Goal: Use online tool/utility: Utilize a website feature to perform a specific function

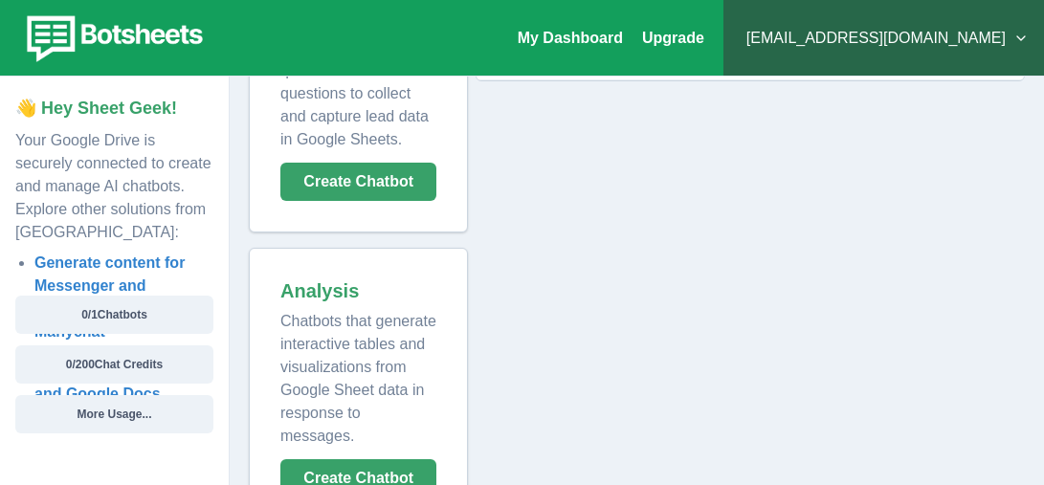
scroll to position [182, 0]
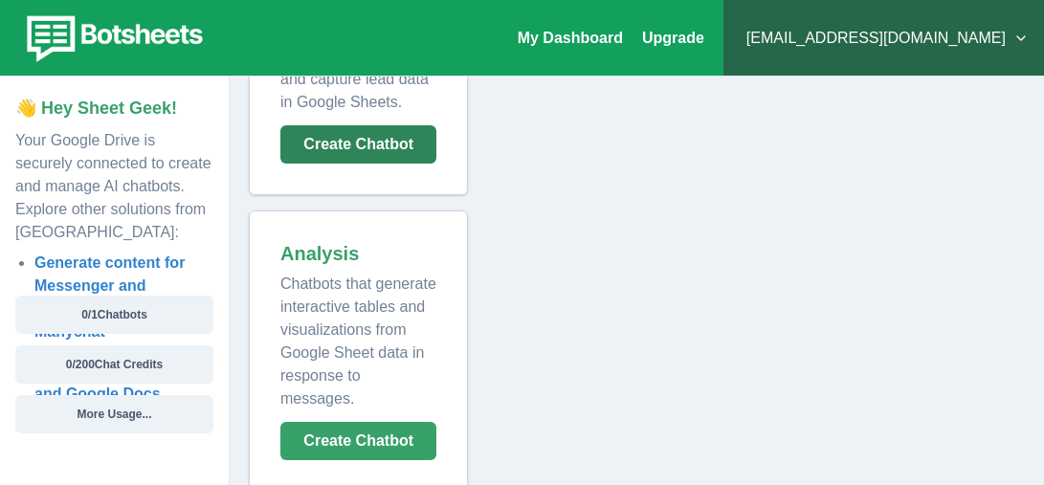
click at [417, 150] on button "Create Chatbot" at bounding box center [358, 144] width 156 height 38
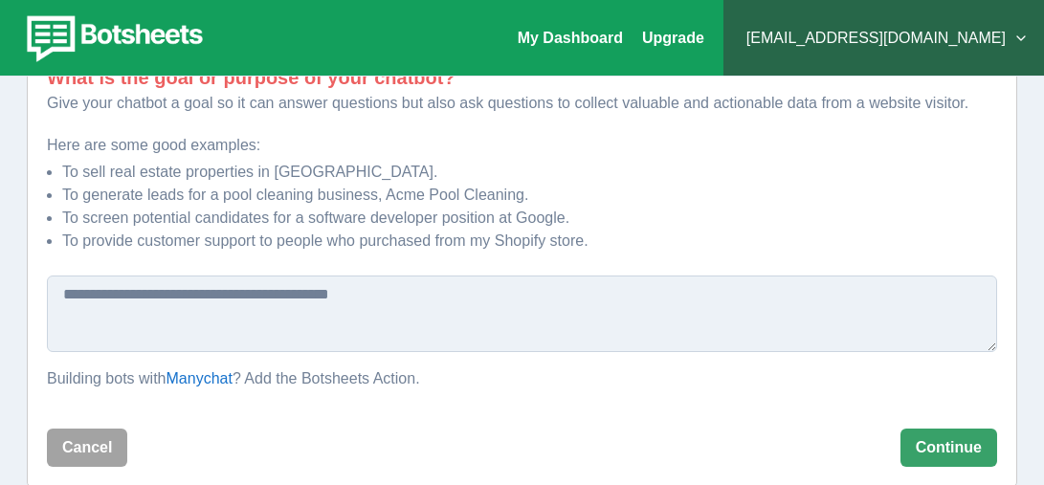
scroll to position [252, 0]
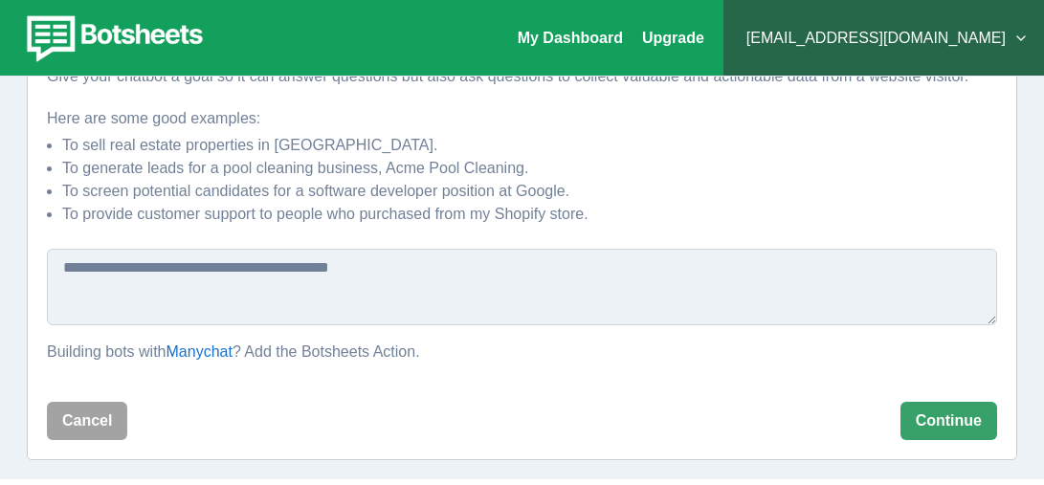
click at [360, 285] on textarea at bounding box center [522, 287] width 950 height 77
paste textarea "**********"
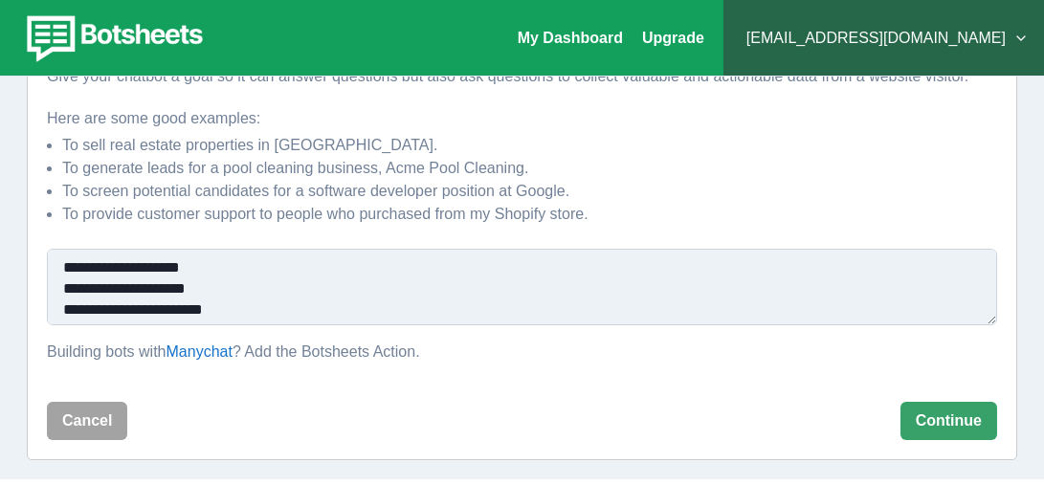
scroll to position [78, 0]
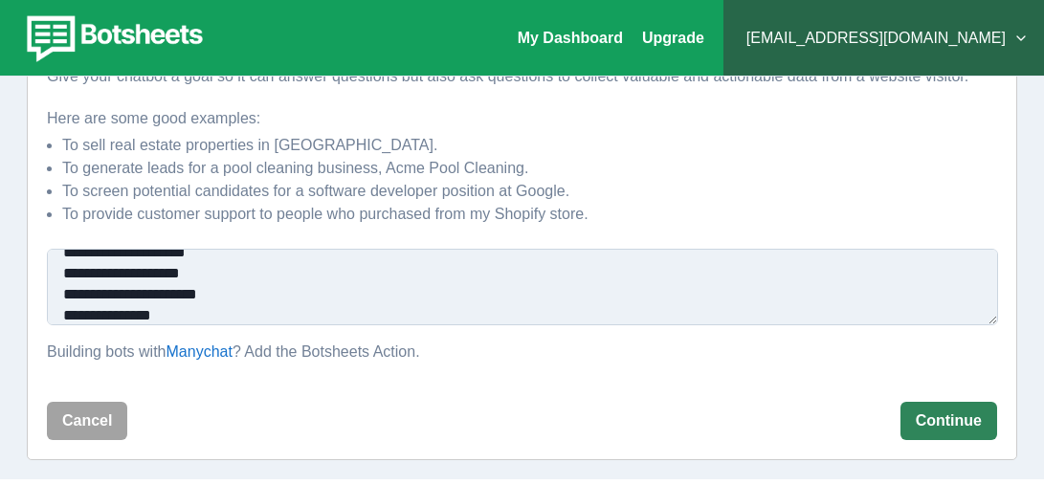
type textarea "**********"
click at [977, 432] on button "Continue" at bounding box center [949, 421] width 97 height 38
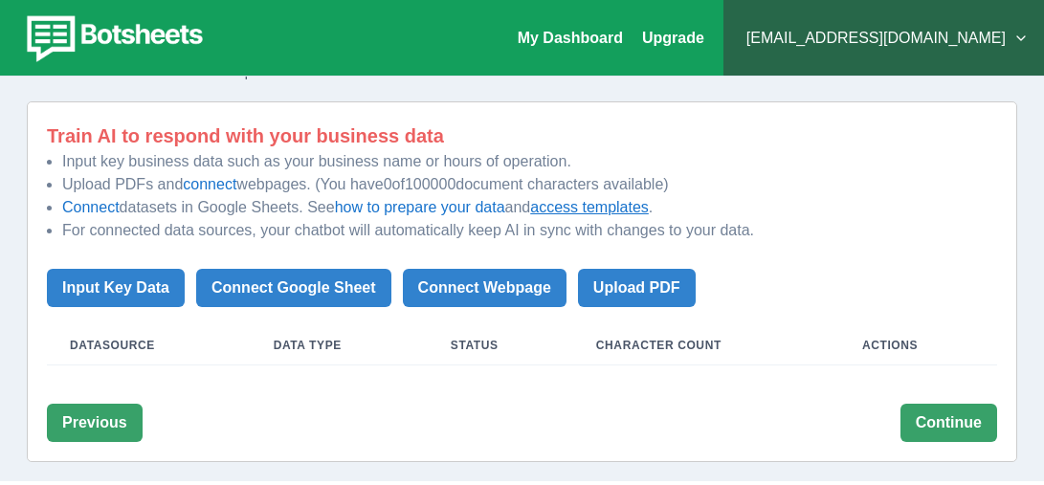
scroll to position [168, 0]
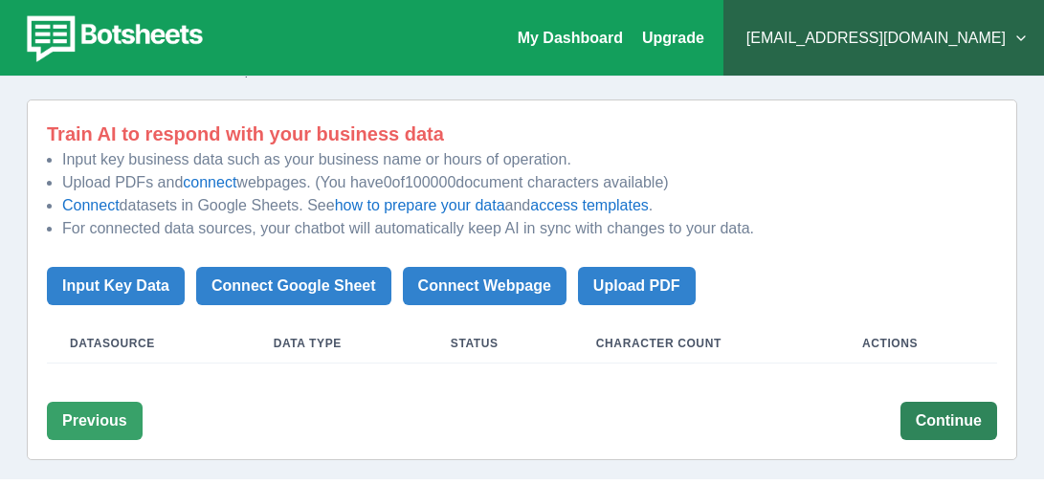
click at [945, 412] on button "Continue" at bounding box center [949, 421] width 97 height 38
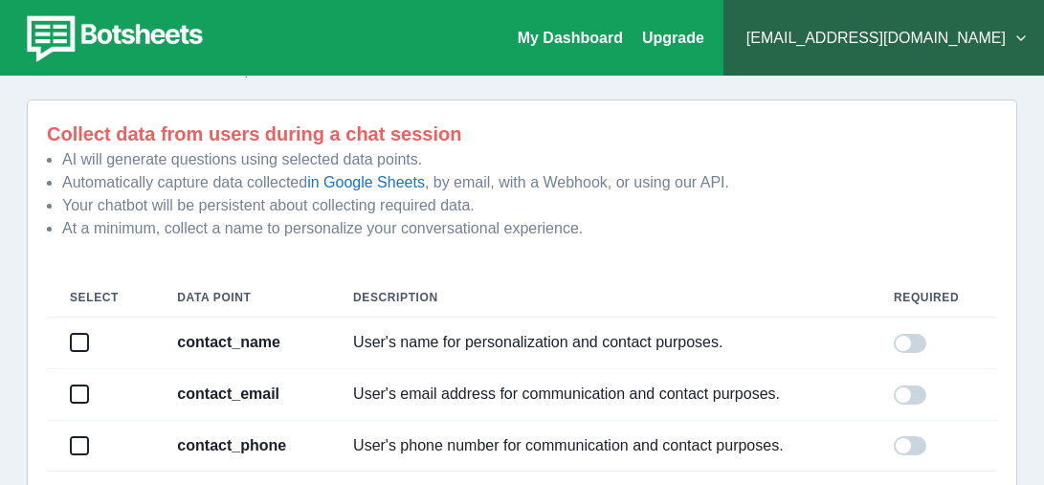
scroll to position [338, 0]
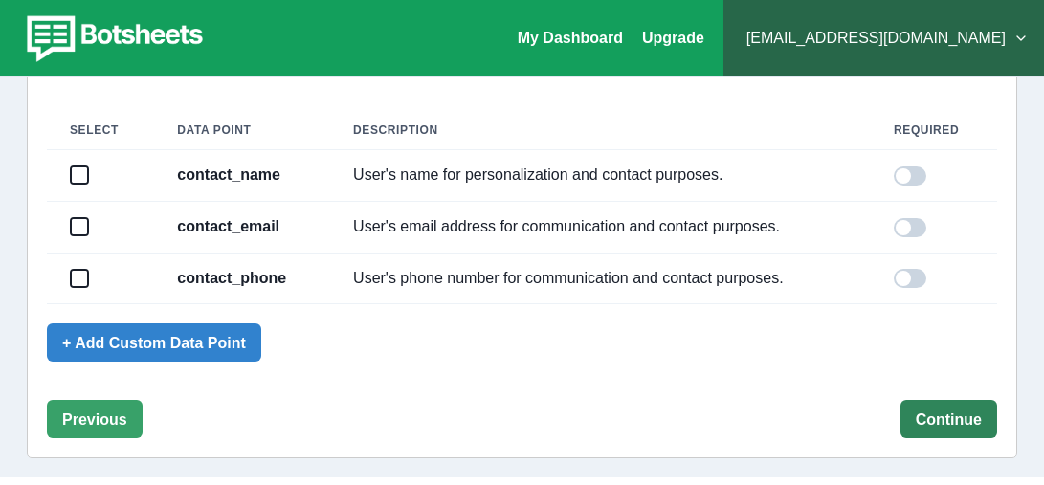
click at [982, 422] on button "Continue" at bounding box center [949, 419] width 97 height 38
